Goal: Information Seeking & Learning: Learn about a topic

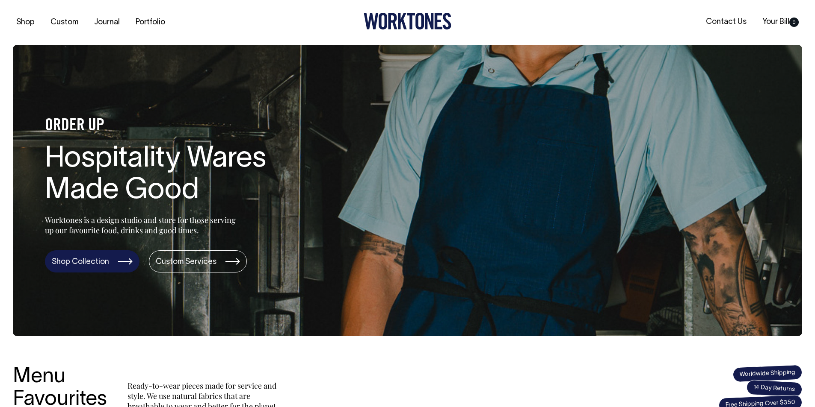
click at [101, 264] on link "Shop Collection" at bounding box center [92, 262] width 94 height 22
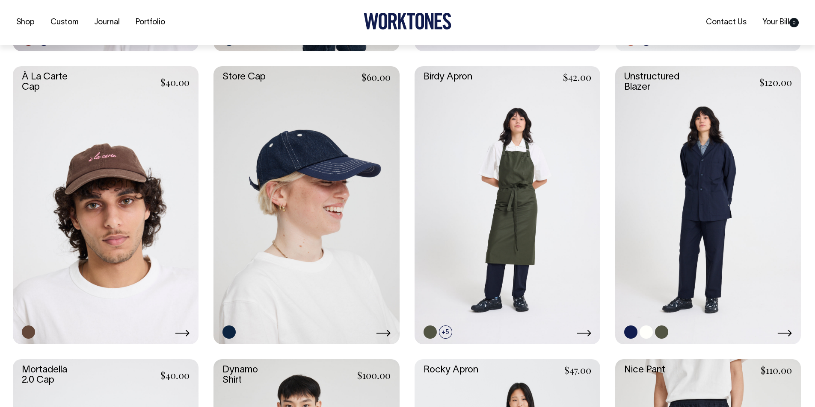
scroll to position [641, 0]
click at [656, 83] on link at bounding box center [708, 205] width 186 height 278
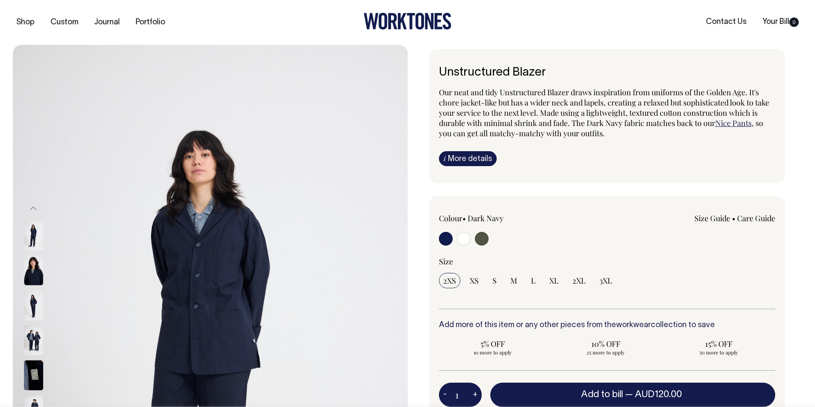
drag, startPoint x: 439, startPoint y: 68, endPoint x: 518, endPoint y: 121, distance: 94.6
click at [557, 67] on h6 "Unstructured Blazer" at bounding box center [607, 72] width 337 height 13
copy h6 "Unstructured Blazer"
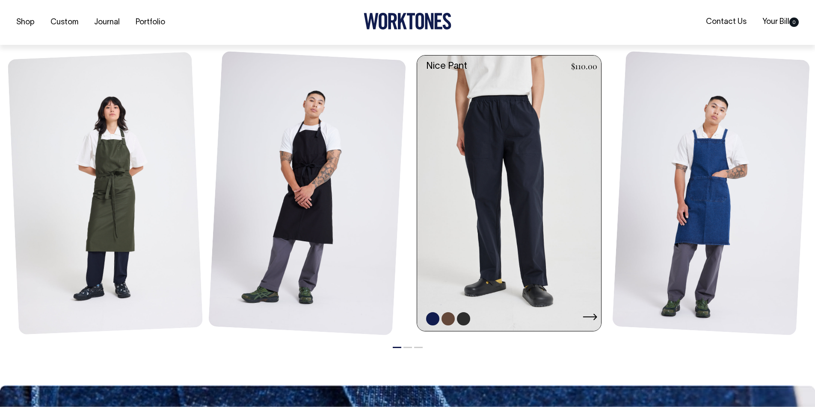
scroll to position [1026, 0]
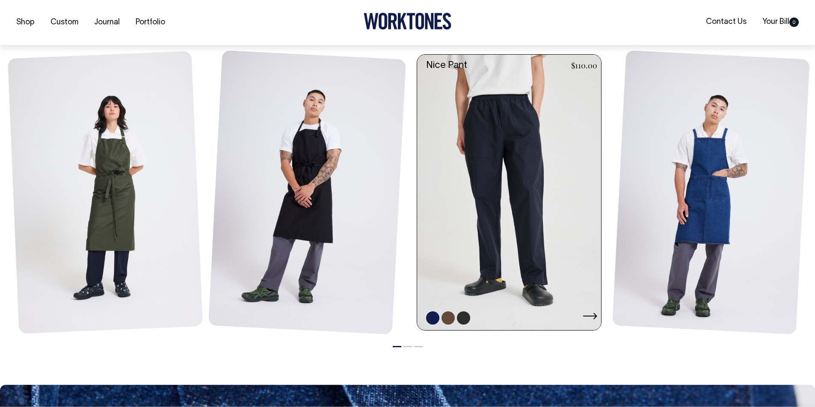
click at [497, 174] on link at bounding box center [511, 193] width 189 height 276
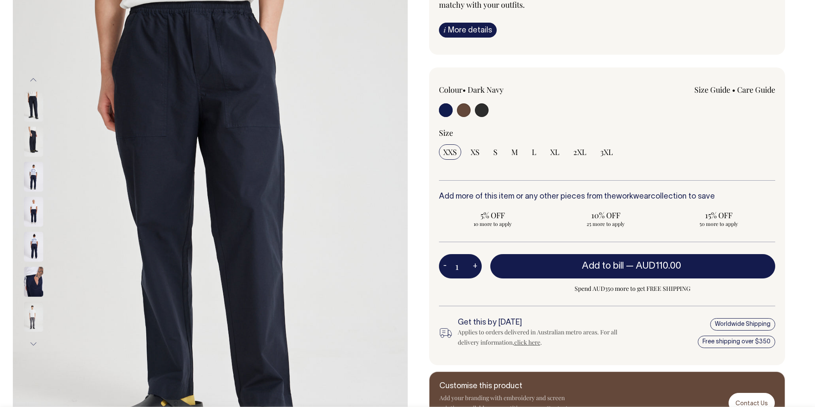
scroll to position [128, 0]
click at [481, 109] on input "radio" at bounding box center [482, 111] width 14 height 14
radio input "true"
select select "Charcoal"
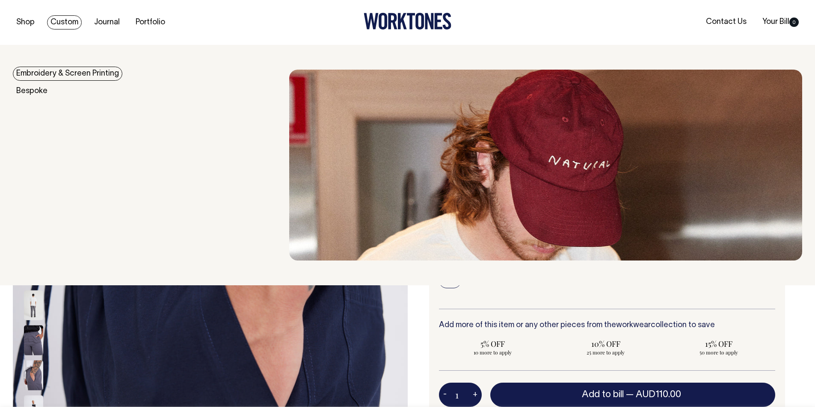
click at [62, 19] on link "Custom" at bounding box center [64, 22] width 35 height 14
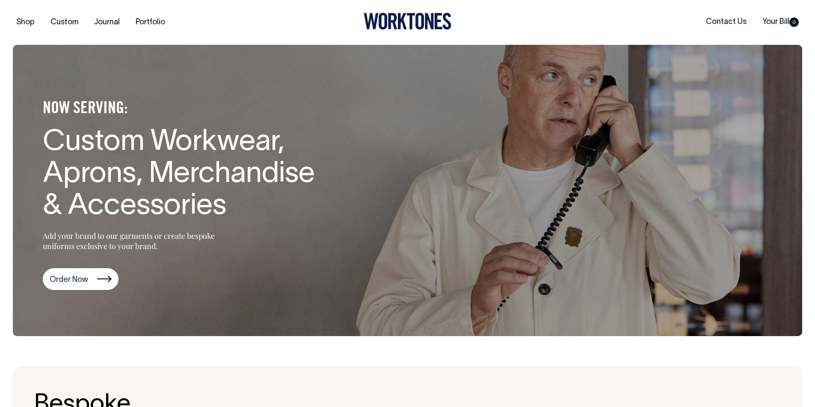
click at [71, 292] on section "NOW SERVING: Custom Workwear, Aprons, Merchandise & Accessories Add your brand …" at bounding box center [407, 191] width 789 height 292
click at [72, 286] on link "Order Now" at bounding box center [81, 280] width 76 height 22
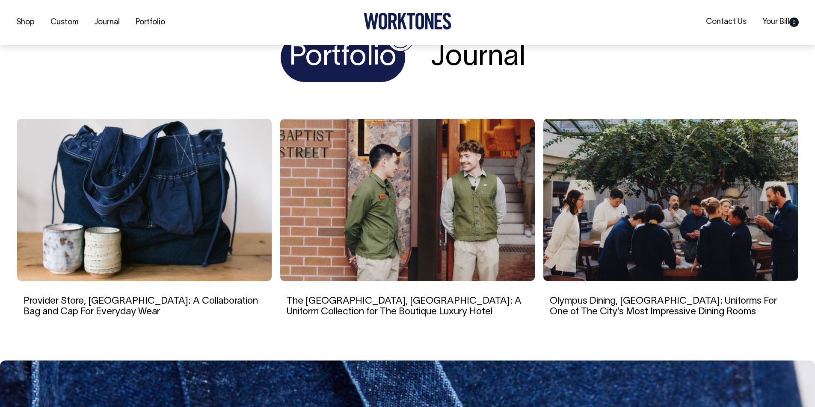
scroll to position [3366, 0]
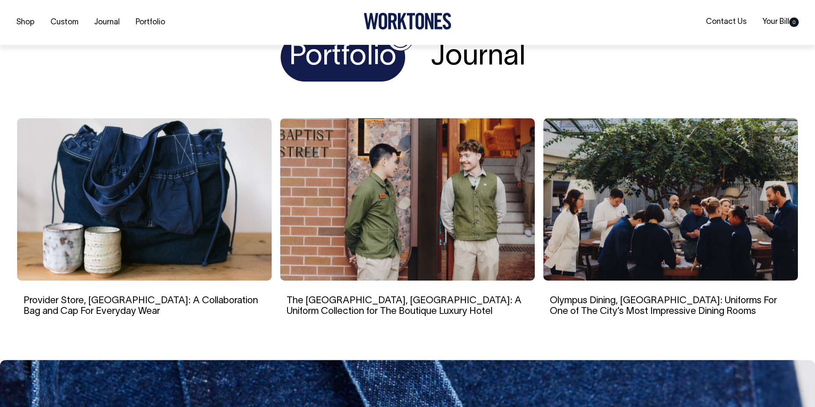
click at [394, 234] on img at bounding box center [407, 199] width 254 height 162
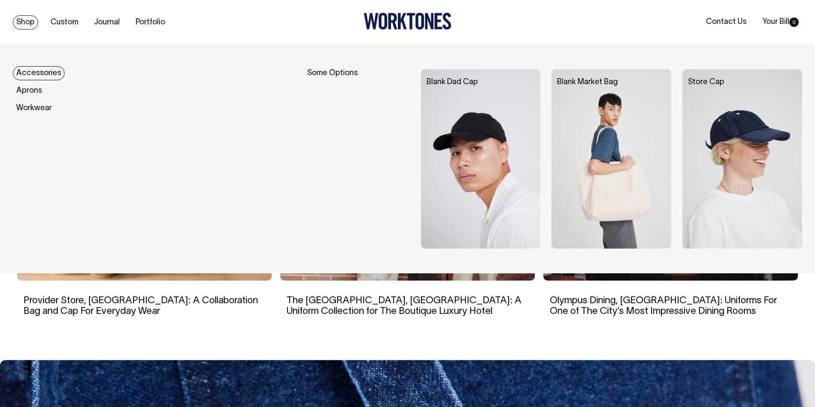
click at [24, 21] on link "Shop" at bounding box center [25, 22] width 25 height 14
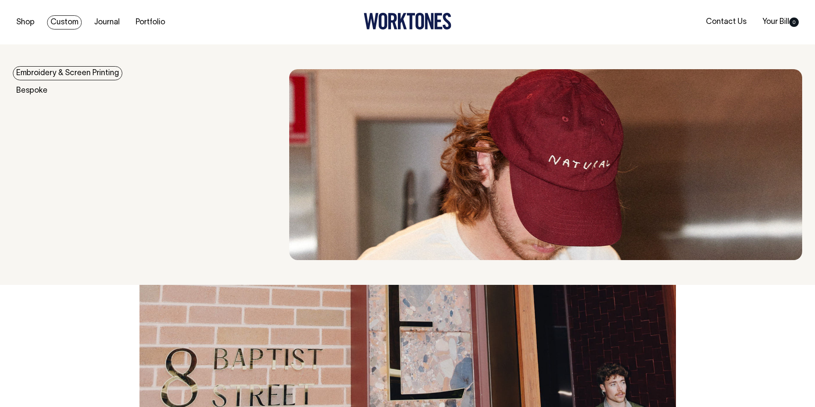
scroll to position [2694, 0]
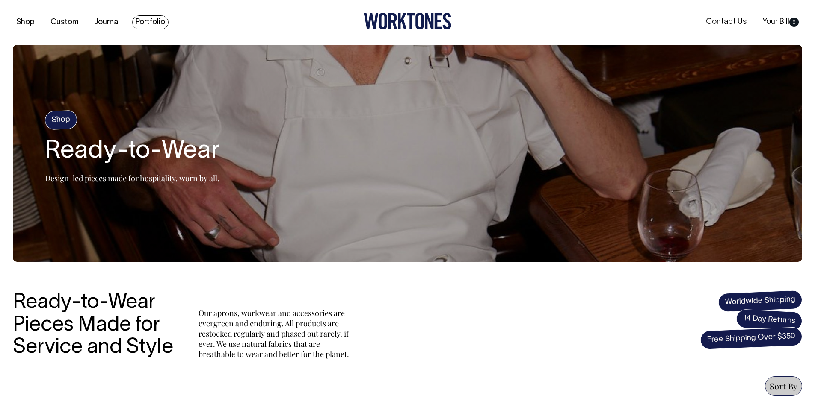
click at [158, 19] on link "Portfolio" at bounding box center [150, 22] width 36 height 14
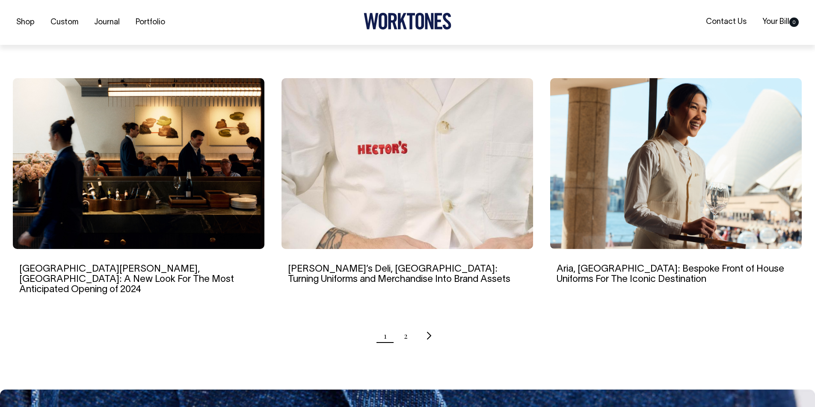
scroll to position [770, 0]
click at [405, 325] on link "2" at bounding box center [406, 335] width 4 height 21
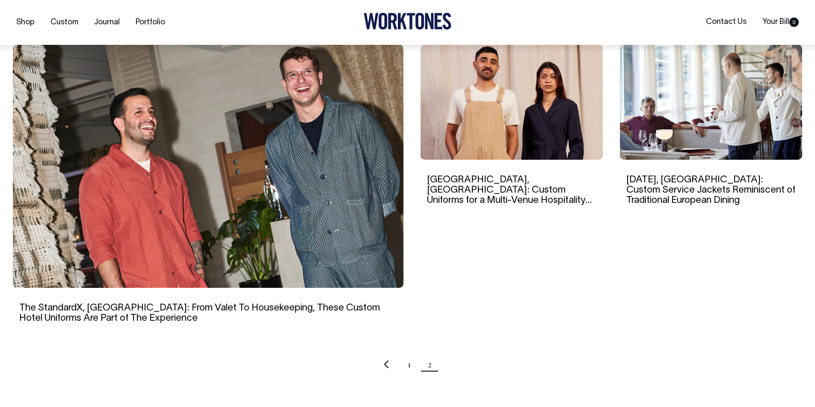
scroll to position [257, 0]
click at [74, 308] on link "The StandardX, Melbourne: From Valet To Housekeeping, These Custom Hotel Unifor…" at bounding box center [199, 313] width 360 height 19
click at [564, 195] on h6 "Ayrburn, New Zealand: Custom Uniforms for a Multi-Venue Hospitality Precinct in…" at bounding box center [511, 190] width 169 height 32
click at [552, 187] on link "Ayrburn, New Zealand: Custom Uniforms for a Multi-Venue Hospitality Precinct in…" at bounding box center [509, 195] width 165 height 40
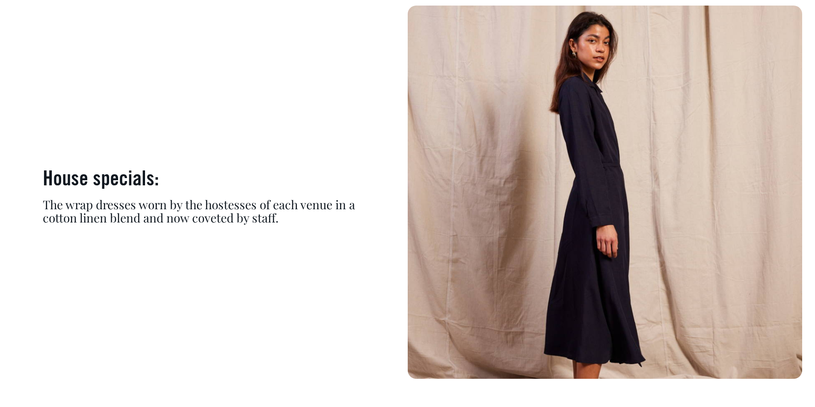
scroll to position [5003, 0]
click at [372, 199] on div "The wrap dresses worn by the hostesses of each venue in a cotton linen blend an…" at bounding box center [210, 212] width 335 height 27
click at [94, 199] on div "The wrap dresses worn by the hostesses of each venue in a cotton linen blend an…" at bounding box center [210, 212] width 335 height 27
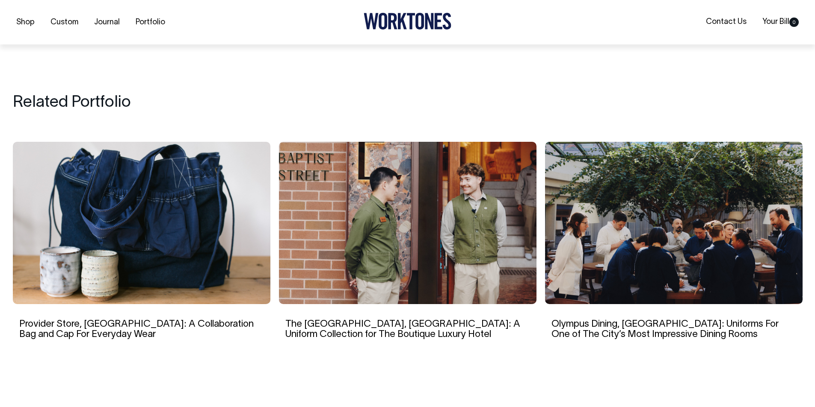
scroll to position [6670, 0]
click at [603, 320] on link "Olympus Dining, [GEOGRAPHIC_DATA]: Uniforms For One of The City’s Most Impressi…" at bounding box center [664, 329] width 227 height 19
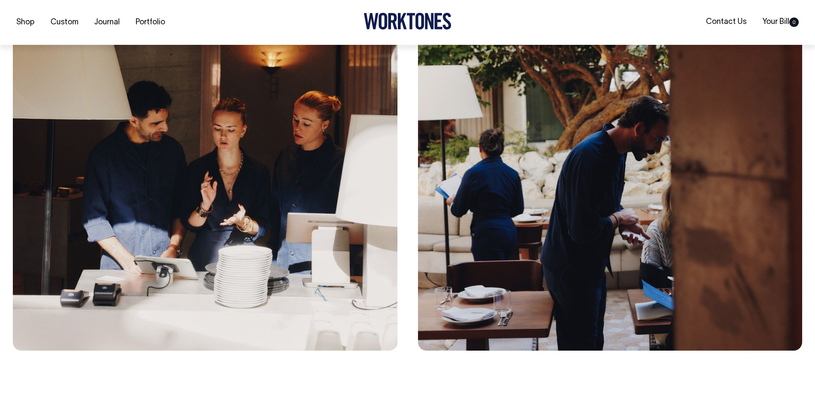
scroll to position [1796, 0]
